Goal: Check status: Check status

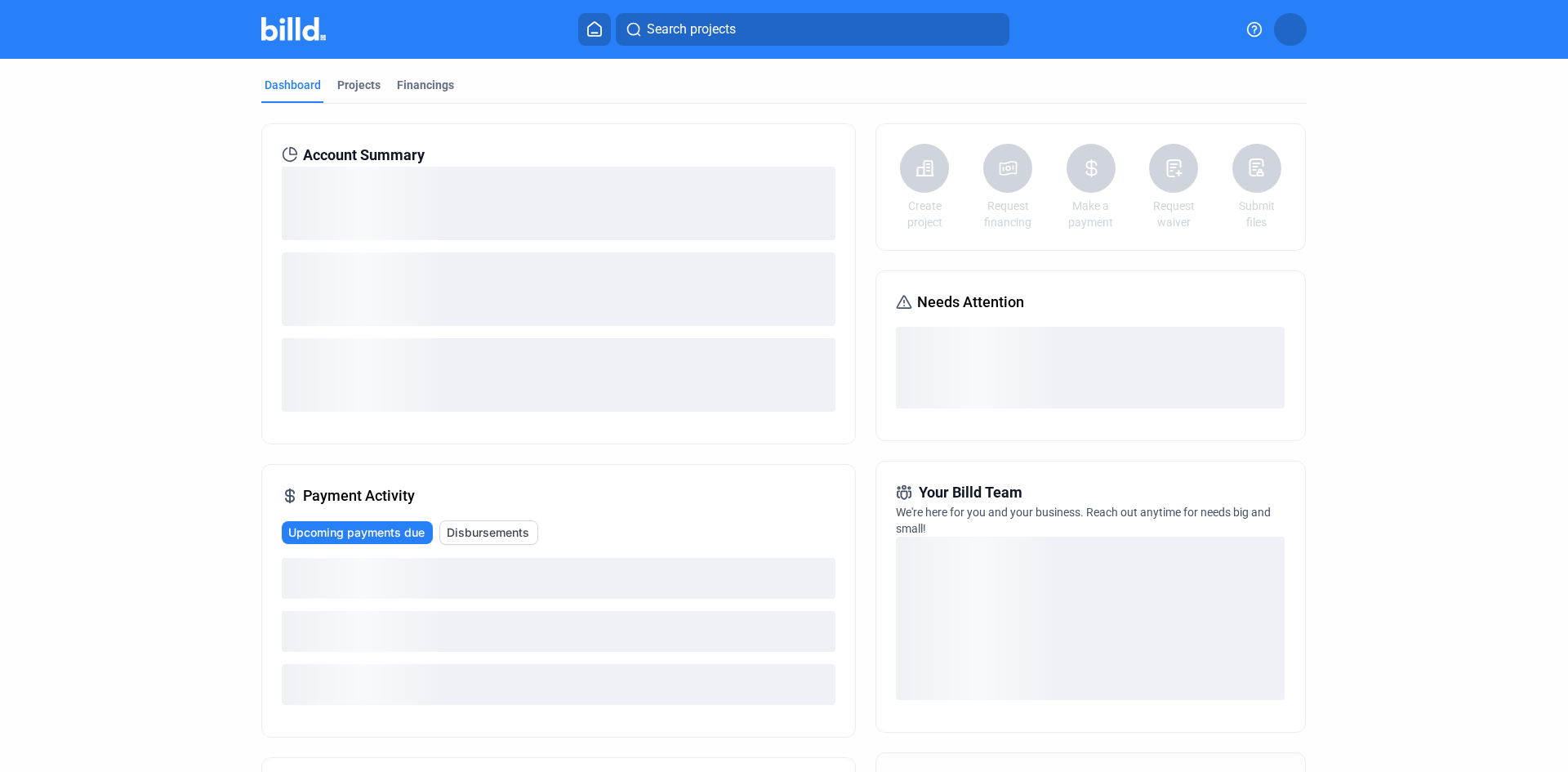
scroll to position [82, 0]
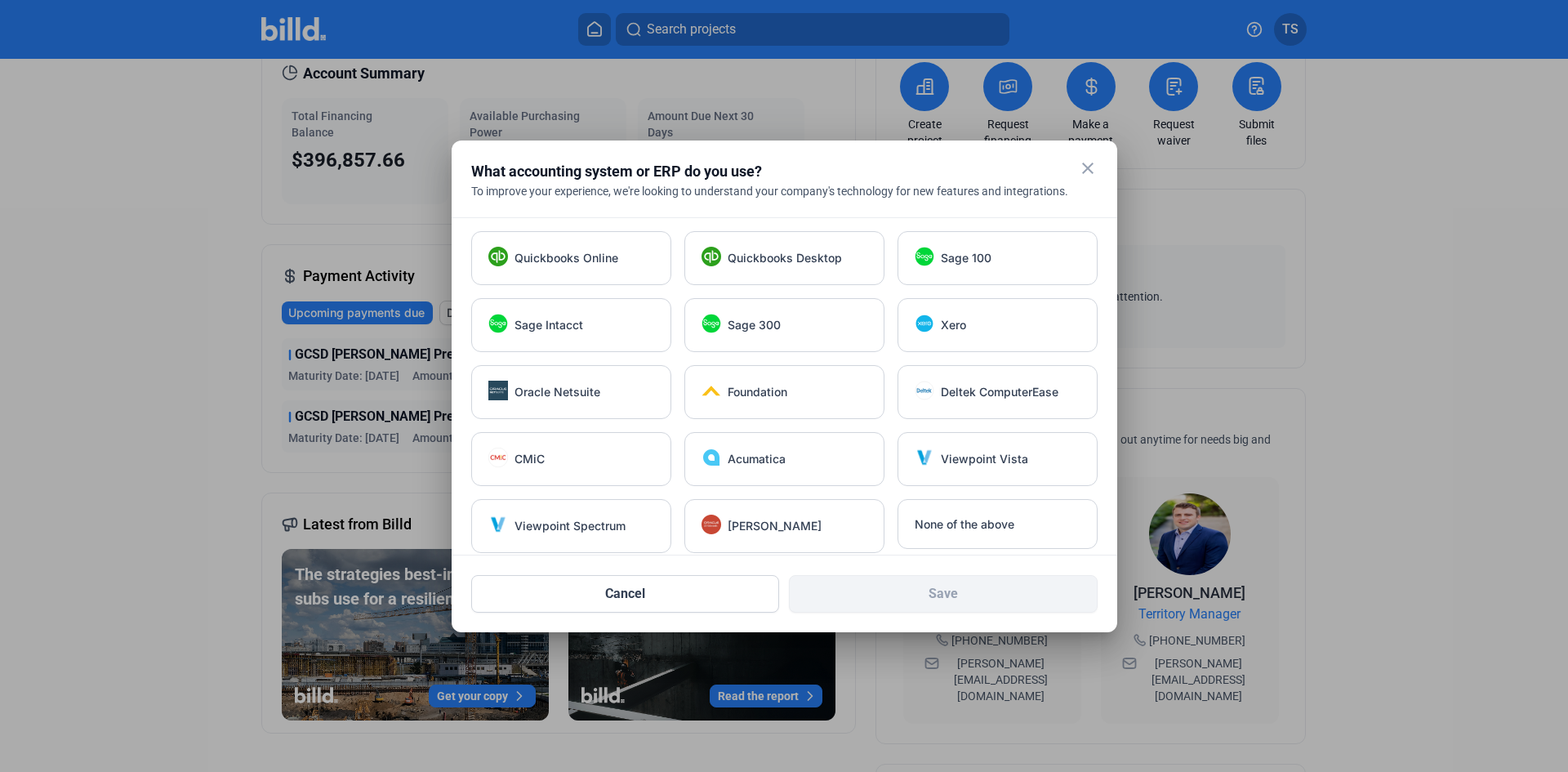
click at [1091, 168] on mat-icon "close" at bounding box center [1088, 169] width 20 height 20
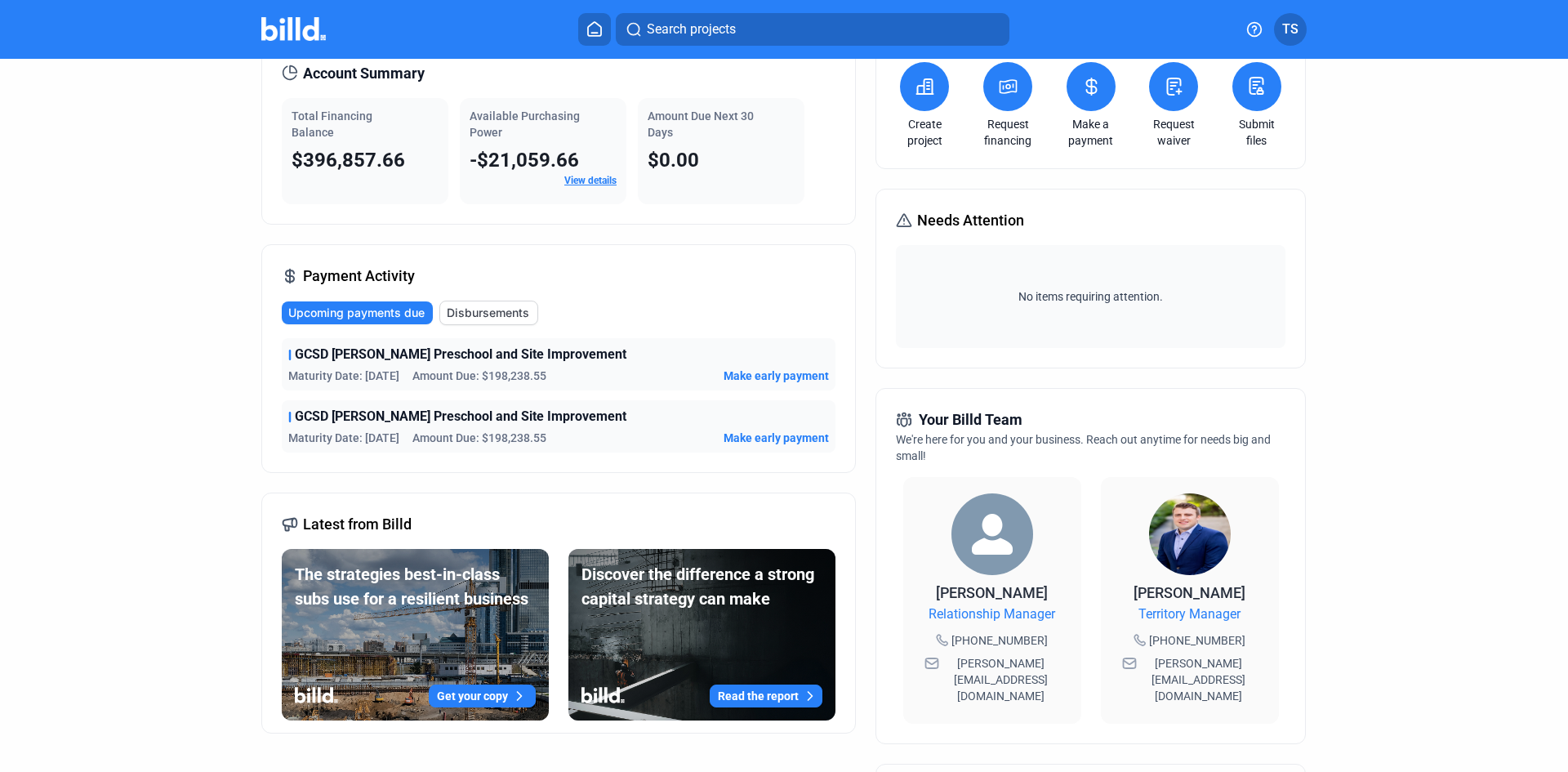
click at [313, 126] on span "Total Financing Balance" at bounding box center [332, 124] width 81 height 30
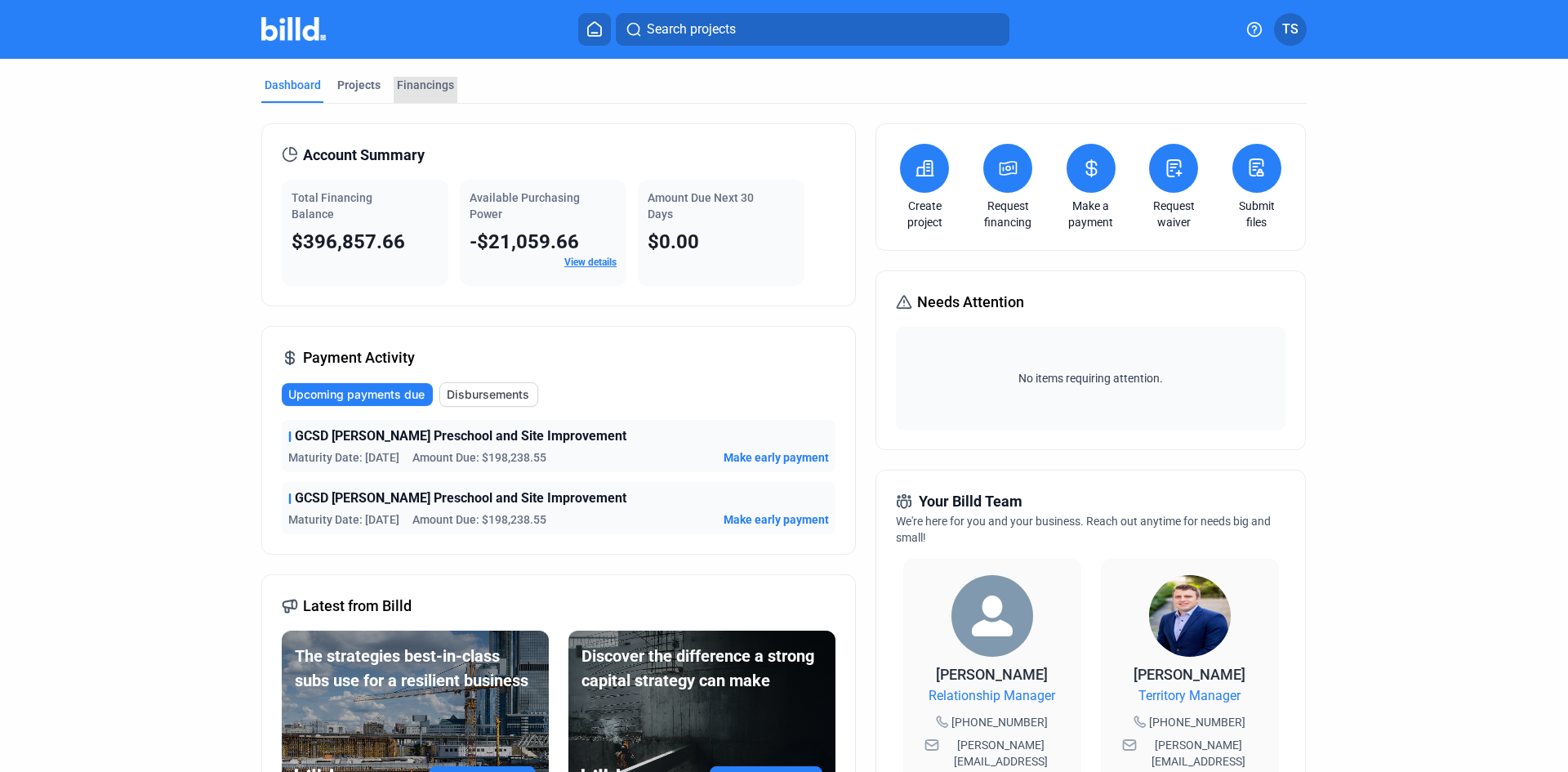
click at [425, 88] on div "Financings" at bounding box center [425, 85] width 57 height 17
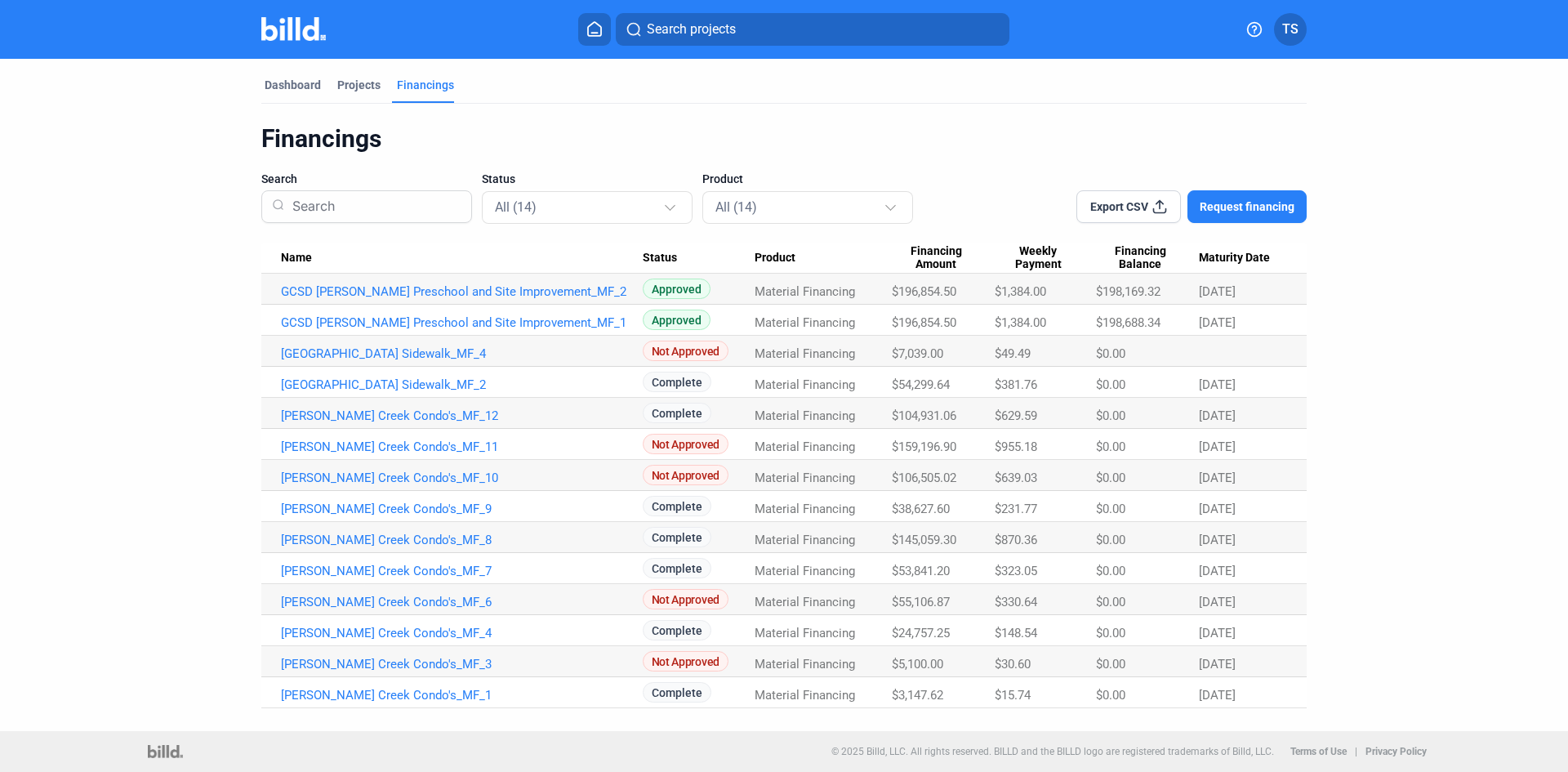
click at [890, 299] on tr "GCSD [PERSON_NAME] Preschool and Site Improvement_MF_2 Approved Material Financ…" at bounding box center [784, 290] width 1045 height 31
